Goal: Task Accomplishment & Management: Manage account settings

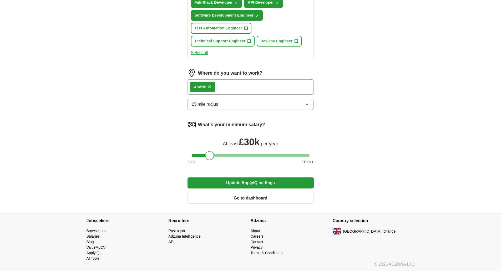
scroll to position [241, 0]
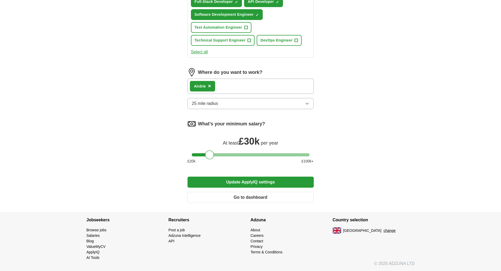
click at [248, 182] on button "Update ApplyIQ settings" at bounding box center [251, 182] width 126 height 11
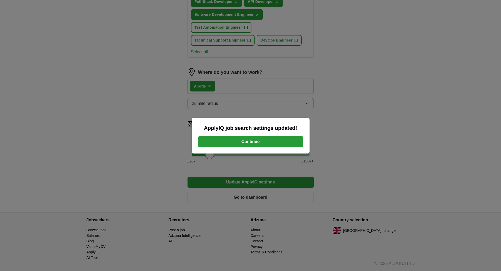
click at [254, 143] on button "Continue" at bounding box center [250, 141] width 105 height 11
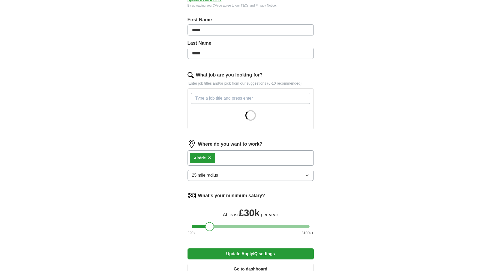
scroll to position [177, 0]
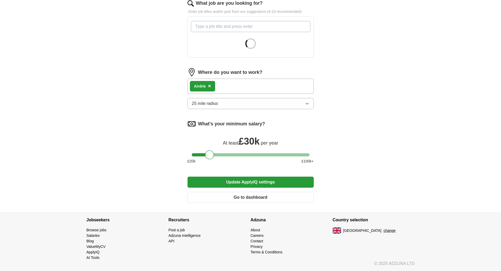
click at [254, 200] on button "Go to dashboard" at bounding box center [251, 197] width 126 height 11
